Goal: Information Seeking & Learning: Understand process/instructions

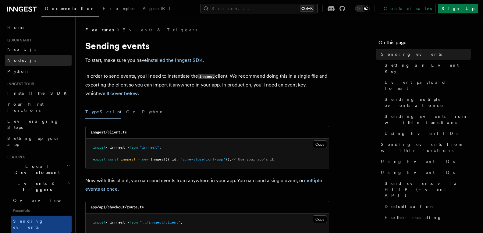
click at [33, 62] on link "Node.js" at bounding box center [38, 60] width 67 height 11
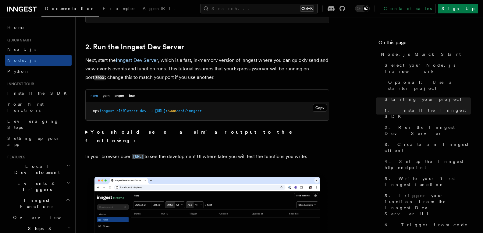
scroll to position [457, 0]
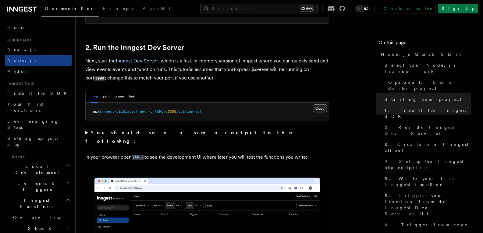
click at [315, 108] on button "Copy Copied" at bounding box center [319, 108] width 14 height 8
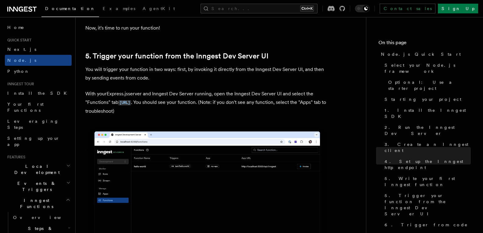
scroll to position [1401, 0]
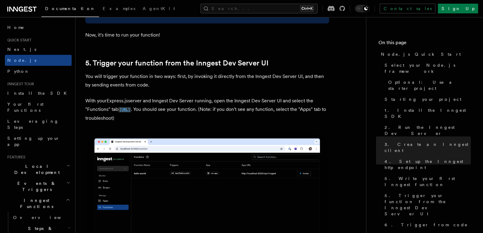
click at [131, 112] on code "[URL]" at bounding box center [124, 109] width 13 height 5
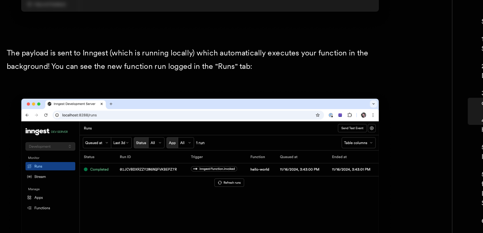
scroll to position [2009, 0]
